Goal: Task Accomplishment & Management: Manage account settings

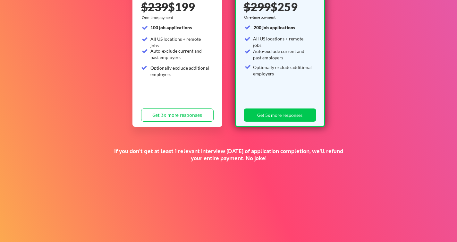
scroll to position [113, 0]
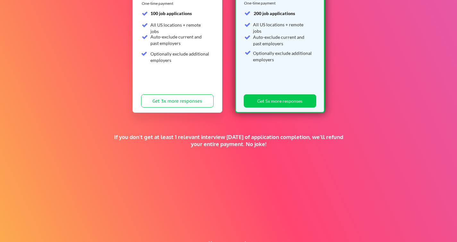
drag, startPoint x: 178, startPoint y: 114, endPoint x: 239, endPoint y: 151, distance: 71.5
click at [239, 151] on div "Give the gift of a supercharged job search. FALL SALE 🍂 Standard $239 $199 One-…" at bounding box center [228, 87] width 457 height 351
click at [239, 151] on div "If you don't get at least 1 relevant interview within 1 month of application co…" at bounding box center [228, 146] width 235 height 24
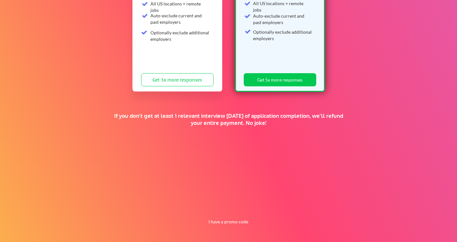
scroll to position [0, 0]
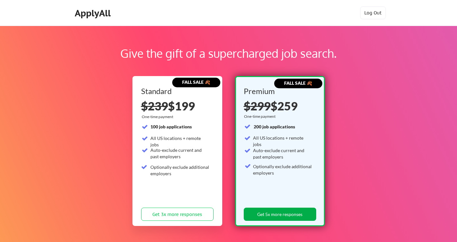
click at [279, 213] on button "Get 5x more responses" at bounding box center [280, 214] width 73 height 13
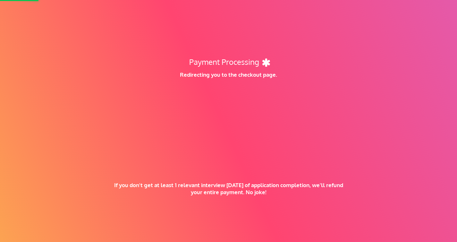
scroll to position [134, 0]
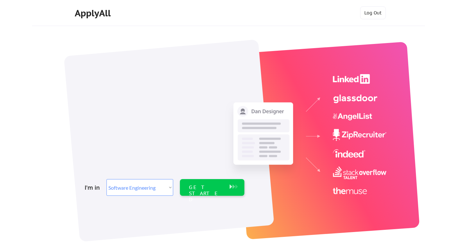
select select ""engineering""
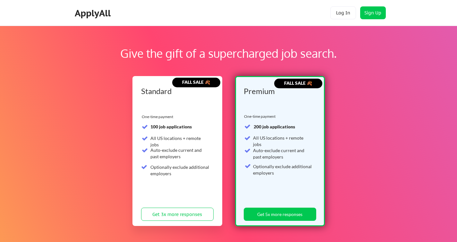
scroll to position [134, 0]
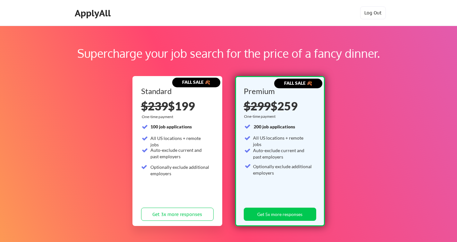
scroll to position [134, 0]
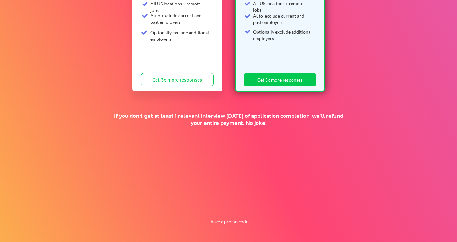
click at [232, 218] on button "I have a promo code" at bounding box center [228, 222] width 47 height 8
click at [215, 210] on input "input" at bounding box center [211, 206] width 59 height 13
paste input "OY34G87O3QY"
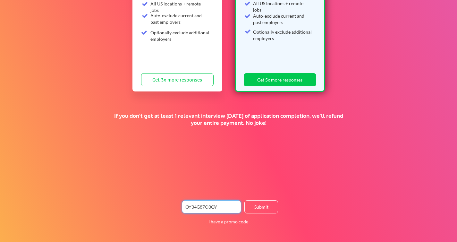
type input "OY34G87O3QY"
click at [257, 208] on button "Submit" at bounding box center [262, 206] width 34 height 13
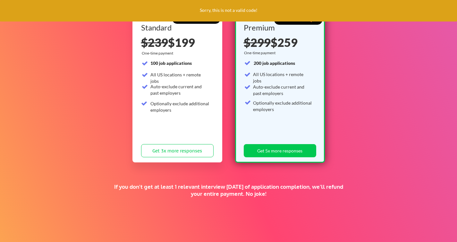
scroll to position [8, 0]
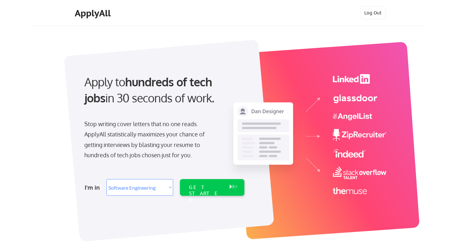
select select ""engineering""
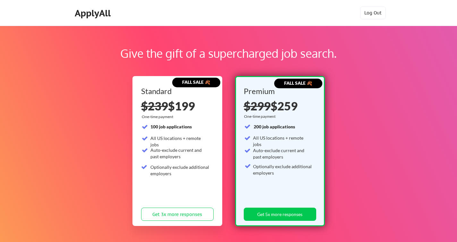
scroll to position [134, 0]
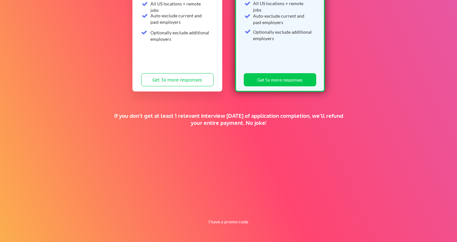
click at [230, 222] on button "I have a promo code" at bounding box center [228, 222] width 47 height 8
click at [220, 207] on input "input" at bounding box center [211, 206] width 59 height 13
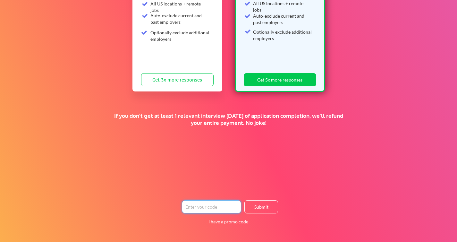
paste input "TIMEISMONEY"
type input "TIMEISMONEY"
click at [247, 209] on button "Submit" at bounding box center [262, 206] width 34 height 13
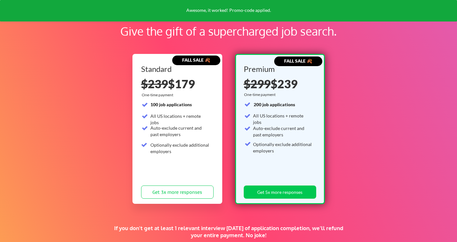
scroll to position [22, 0]
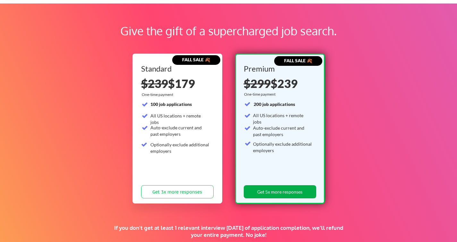
click at [269, 190] on button "Get 5x more responses" at bounding box center [280, 191] width 73 height 13
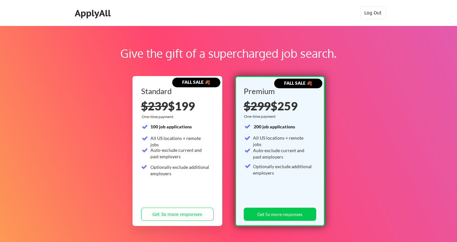
click at [85, 136] on div "Give the gift of a supercharged job search. FALL SALE 🍂 Standard $239 $199 One-…" at bounding box center [228, 201] width 457 height 351
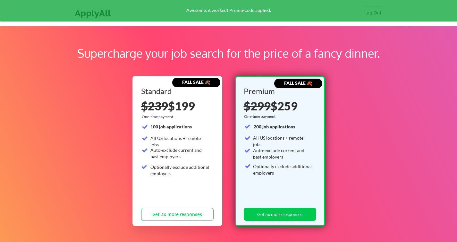
scroll to position [7, 0]
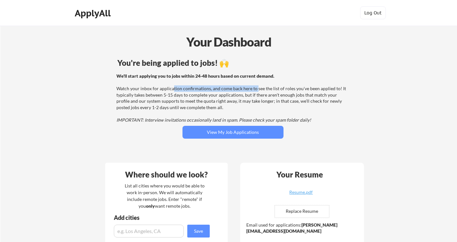
drag, startPoint x: 172, startPoint y: 87, endPoint x: 264, endPoint y: 94, distance: 92.0
click at [264, 94] on div "We'll start applying you to jobs within 24-48 hours based on current demand. Wa…" at bounding box center [232, 98] width 231 height 50
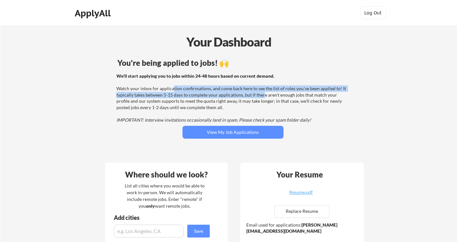
click at [264, 94] on div "We'll start applying you to jobs within 24-48 hours based on current demand. Wa…" at bounding box center [232, 98] width 231 height 50
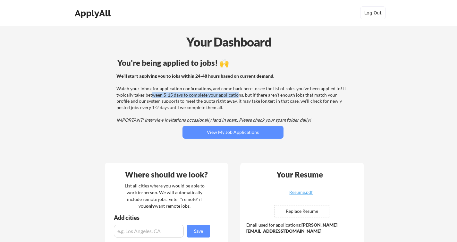
drag, startPoint x: 236, startPoint y: 96, endPoint x: 140, endPoint y: 94, distance: 95.7
click at [140, 94] on div "We'll start applying you to jobs within 24-48 hours based on current demand. Wa…" at bounding box center [232, 98] width 231 height 50
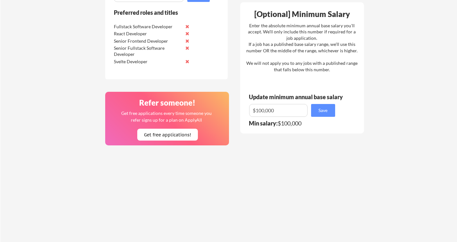
scroll to position [552, 0]
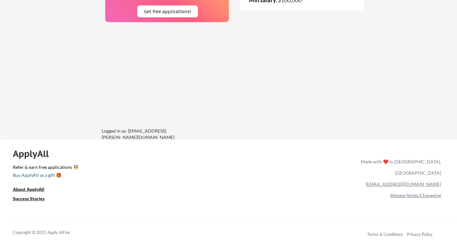
click at [30, 176] on div "Buy ApplyAll as a gift 🎁" at bounding box center [45, 175] width 64 height 4
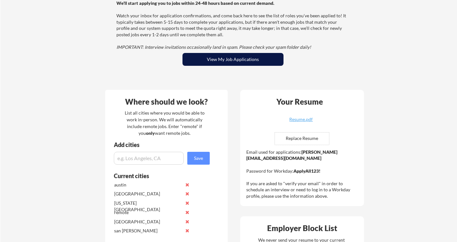
scroll to position [88, 0]
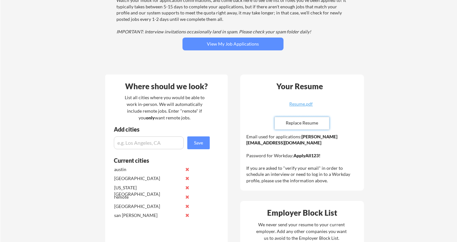
click at [295, 122] on input "file" at bounding box center [302, 123] width 54 height 12
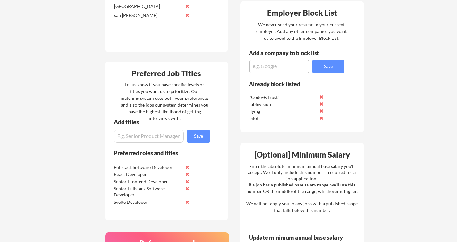
scroll to position [288, 0]
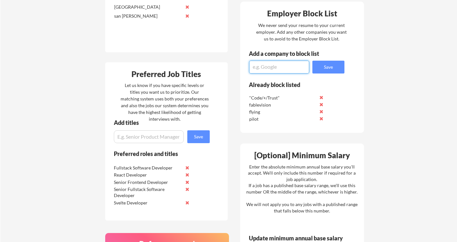
click at [266, 71] on textarea at bounding box center [279, 67] width 60 height 13
type textarea "PsiQuantum.com"
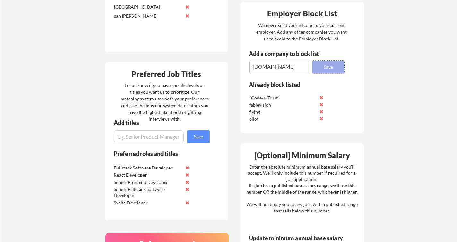
click at [335, 64] on button "Save" at bounding box center [329, 67] width 32 height 13
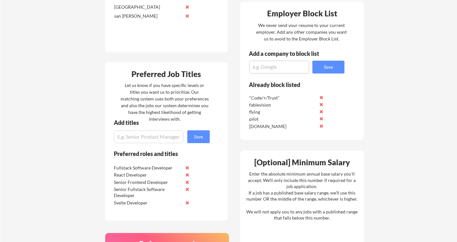
click at [274, 64] on textarea at bounding box center [279, 67] width 60 height 13
type textarea "PsiQuantum"
click at [322, 69] on button "Save" at bounding box center [329, 67] width 32 height 13
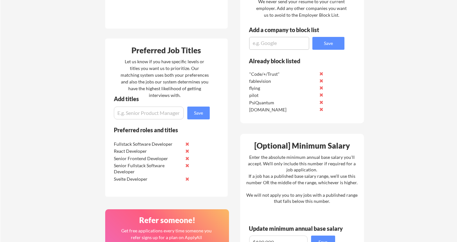
scroll to position [402, 0]
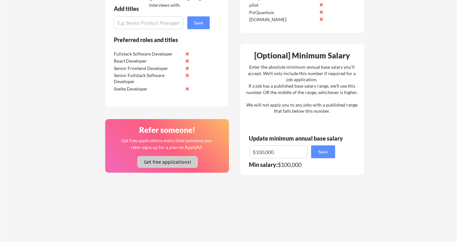
click at [159, 163] on button "Get free applications!" at bounding box center [167, 162] width 61 height 12
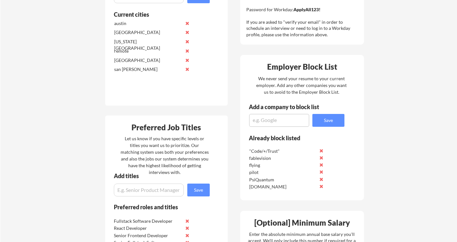
scroll to position [16, 0]
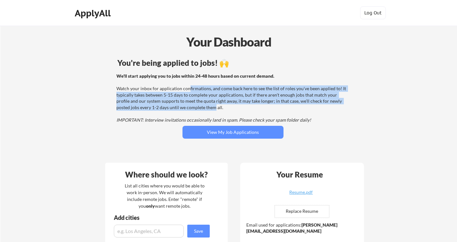
drag, startPoint x: 191, startPoint y: 108, endPoint x: 186, endPoint y: 88, distance: 21.5
click at [186, 89] on div "We'll start applying you to jobs within 24-48 hours based on current demand. Wa…" at bounding box center [232, 98] width 231 height 50
click at [186, 88] on div "We'll start applying you to jobs within 24-48 hours based on current demand. Wa…" at bounding box center [232, 98] width 231 height 50
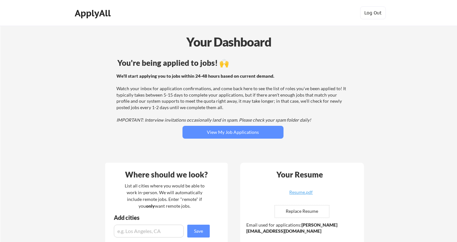
click at [99, 15] on div "ApplyAll" at bounding box center [94, 13] width 38 height 11
click at [102, 18] on div "ApplyAll" at bounding box center [94, 13] width 38 height 11
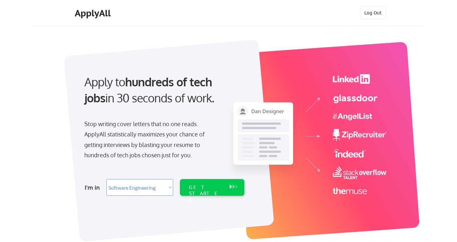
select select ""engineering""
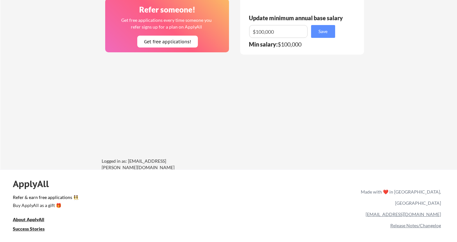
scroll to position [552, 0]
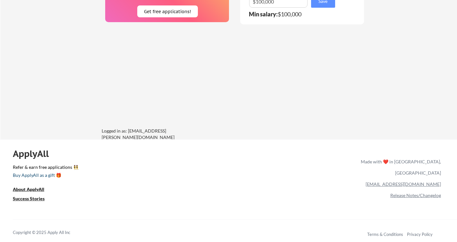
click at [53, 176] on div "Buy ApplyAll as a gift 🎁" at bounding box center [45, 175] width 64 height 4
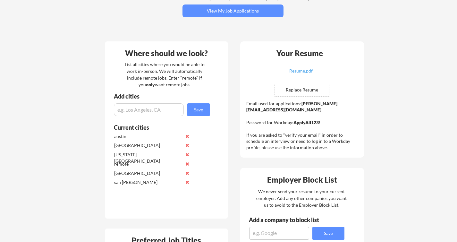
scroll to position [454, 0]
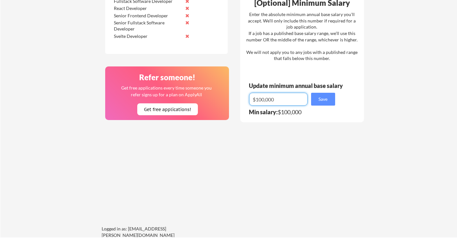
click at [293, 100] on input "input" at bounding box center [278, 99] width 58 height 13
type input "$250,000"
click at [317, 101] on button "Save" at bounding box center [323, 99] width 24 height 13
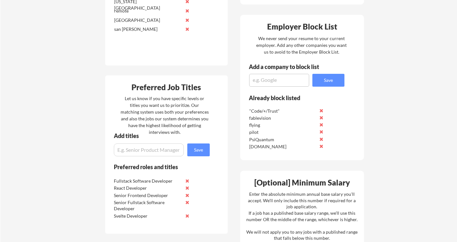
scroll to position [288, 0]
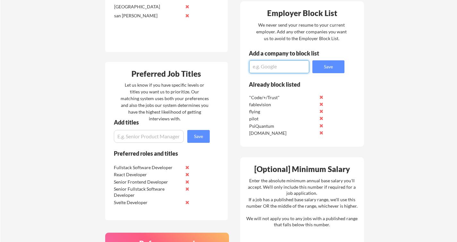
click at [264, 66] on textarea at bounding box center [279, 66] width 60 height 13
type textarea "Pilot"
click at [330, 64] on button "Save" at bounding box center [329, 66] width 32 height 13
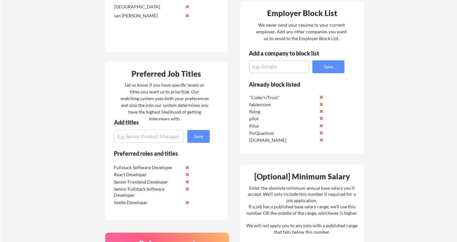
click at [321, 119] on button at bounding box center [321, 118] width 5 height 5
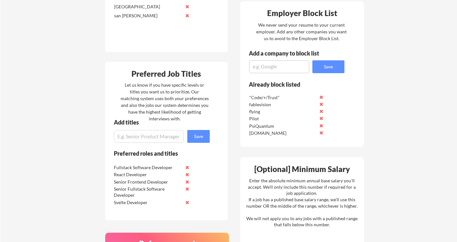
click at [323, 110] on button at bounding box center [321, 111] width 5 height 5
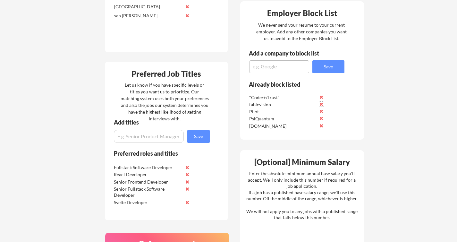
click at [322, 102] on button at bounding box center [321, 104] width 5 height 5
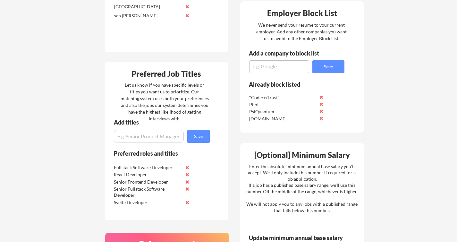
click at [322, 102] on button at bounding box center [321, 104] width 5 height 5
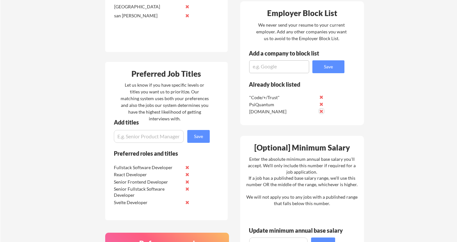
click at [320, 112] on button at bounding box center [321, 111] width 5 height 5
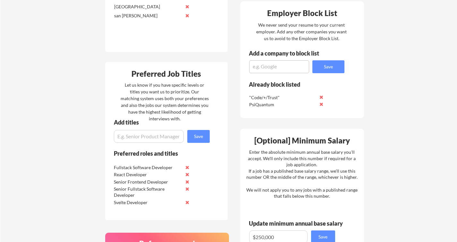
click at [322, 97] on button at bounding box center [321, 97] width 5 height 5
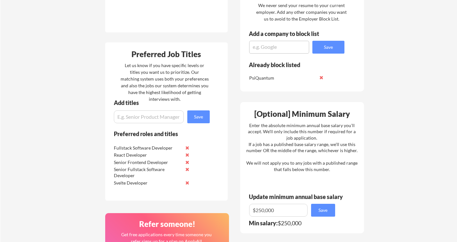
click at [49, 152] on div "Your Dashboard You're being applied to jobs! 🙌 We'll start applying you to jobs…" at bounding box center [228, 51] width 457 height 666
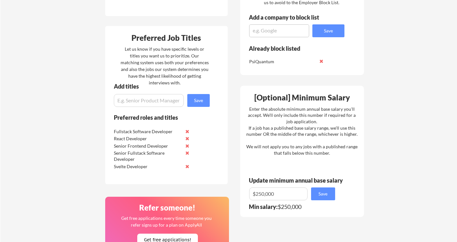
scroll to position [325, 0]
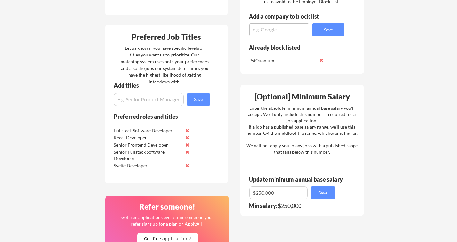
click at [62, 132] on div "Your Dashboard You're being applied to jobs! 🙌 We'll start applying you to jobs…" at bounding box center [228, 34] width 457 height 666
click at [135, 100] on input "input" at bounding box center [149, 99] width 70 height 13
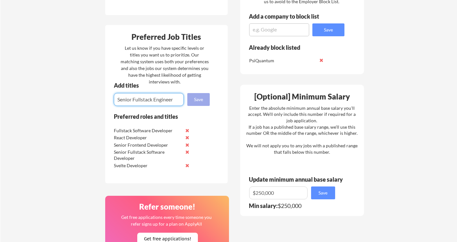
type input "Senior Fullstack Engineer"
click at [203, 100] on button "Save" at bounding box center [198, 99] width 22 height 13
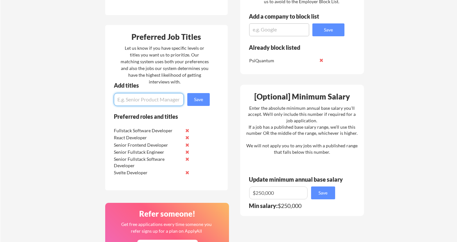
click at [160, 100] on input "input" at bounding box center [149, 99] width 70 height 13
type input "Fullstack Engineer"
click at [200, 100] on button "Save" at bounding box center [198, 99] width 22 height 13
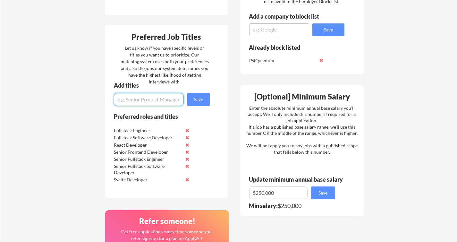
click at [88, 153] on div "Your Dashboard You're being applied to jobs! 🙌 We'll start applying you to jobs…" at bounding box center [228, 41] width 457 height 680
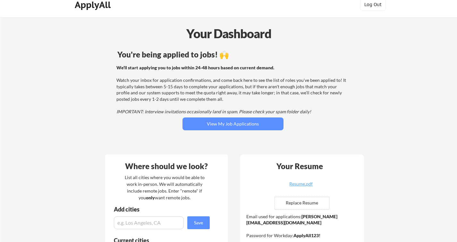
scroll to position [0, 0]
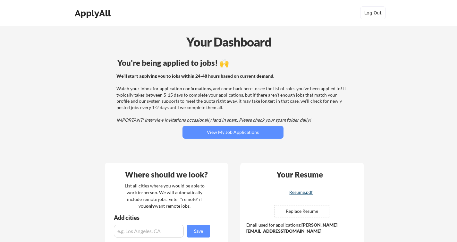
click at [308, 191] on div "Resume.pdf" at bounding box center [301, 192] width 76 height 4
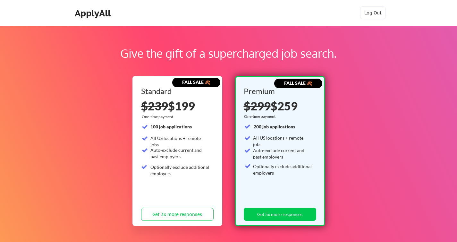
click at [225, 41] on div "Give the gift of a supercharged job search. FALL SALE 🍂 Standard $239 $199 One-…" at bounding box center [228, 201] width 457 height 351
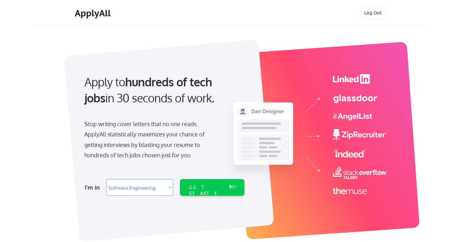
select select ""engineering""
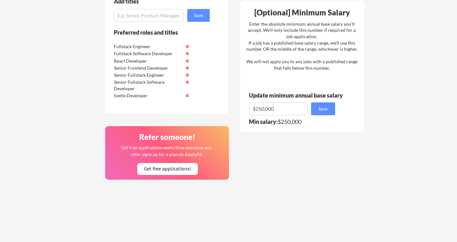
scroll to position [408, 0]
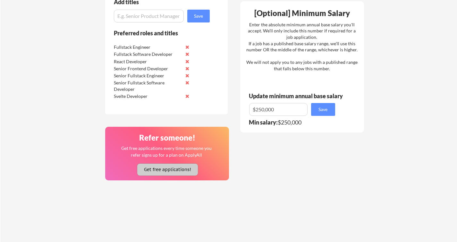
click at [161, 165] on button "Get free applications!" at bounding box center [167, 170] width 61 height 12
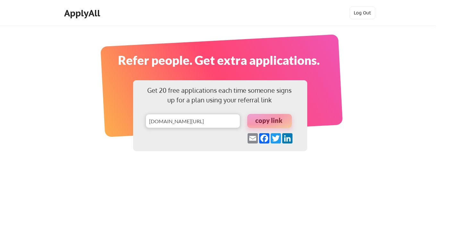
click at [195, 126] on input "input" at bounding box center [193, 121] width 95 height 14
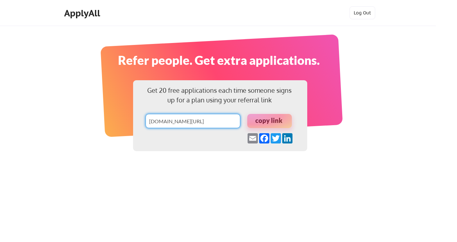
click at [204, 117] on input "input" at bounding box center [193, 121] width 95 height 14
click at [270, 125] on div at bounding box center [269, 121] width 45 height 14
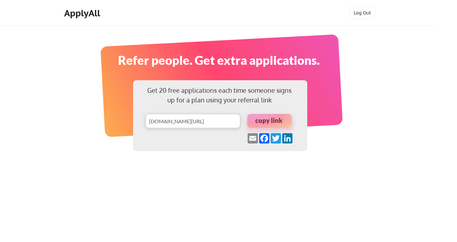
scroll to position [12, 0]
click at [47, 112] on div "Get 20 free applications each time someone signs up for a plan using your refer…" at bounding box center [228, 139] width 457 height 279
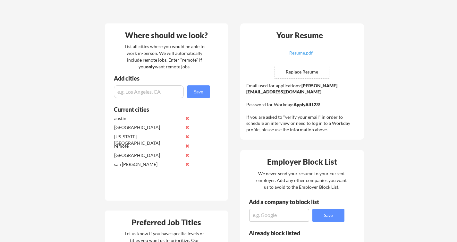
scroll to position [102, 0]
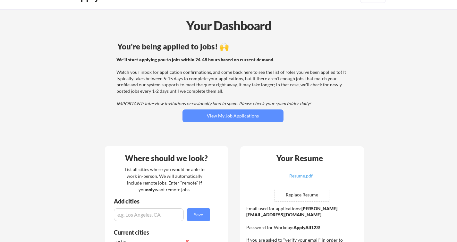
scroll to position [0, 0]
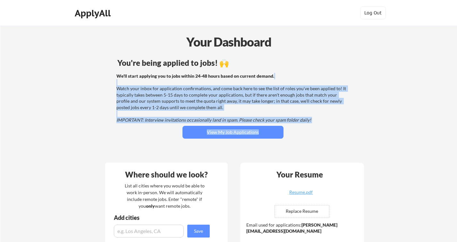
drag, startPoint x: 133, startPoint y: 81, endPoint x: 113, endPoint y: 131, distance: 54.2
click at [113, 131] on div "You're being applied to jobs! 🙌 We'll start applying you to jobs within 24-48 h…" at bounding box center [233, 107] width 259 height 102
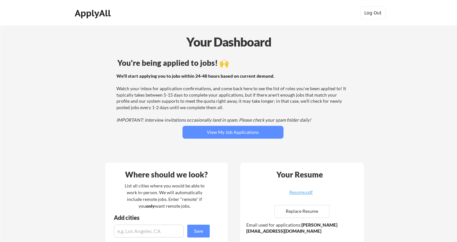
click at [113, 131] on div "You're being applied to jobs! 🙌 We'll start applying you to jobs within 24-48 h…" at bounding box center [233, 107] width 259 height 102
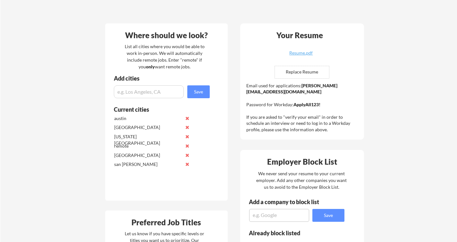
scroll to position [149, 0]
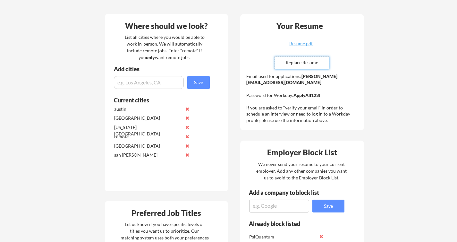
click at [302, 62] on input "file" at bounding box center [302, 63] width 54 height 12
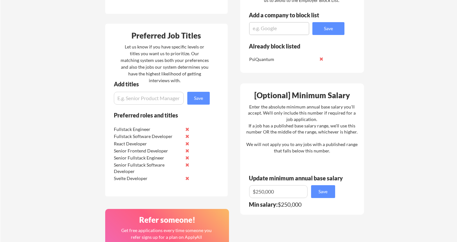
scroll to position [329, 0]
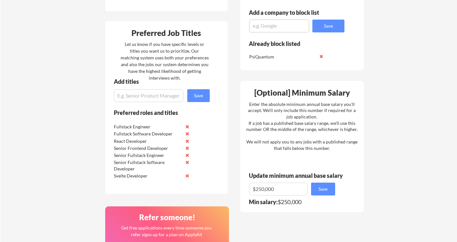
click at [86, 143] on div "Your Dashboard You're being applied to jobs! 🙌 We'll start applying you to jobs…" at bounding box center [228, 37] width 457 height 680
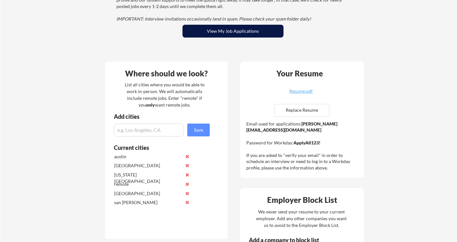
scroll to position [102, 0]
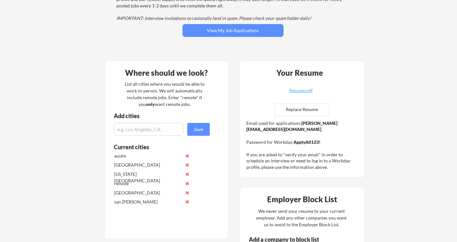
click at [305, 108] on input "file" at bounding box center [302, 110] width 54 height 12
type input "C:\fakepath\Nathan Bennett - Resume.pdf"
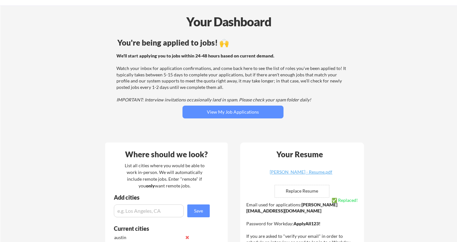
scroll to position [20, 0]
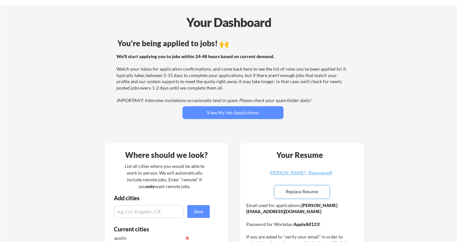
click at [309, 187] on input "file" at bounding box center [302, 192] width 54 height 12
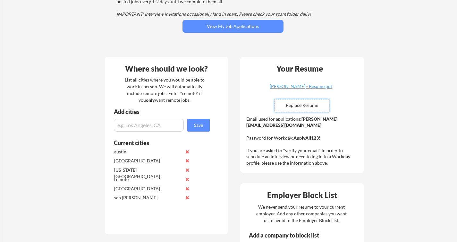
scroll to position [105, 0]
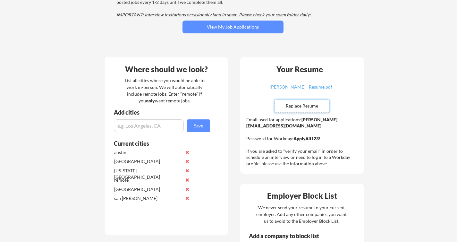
click at [313, 100] on input "file" at bounding box center [302, 106] width 54 height 12
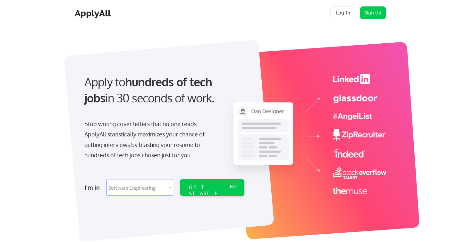
select select ""engineering""
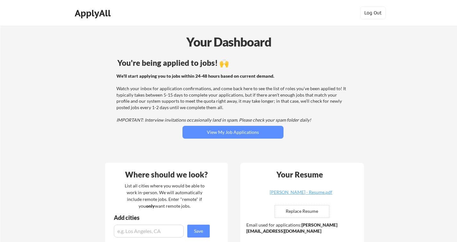
click at [288, 207] on input "file" at bounding box center [302, 211] width 54 height 12
type input "C:\fakepath\Blank.pdf"
